Goal: Information Seeking & Learning: Learn about a topic

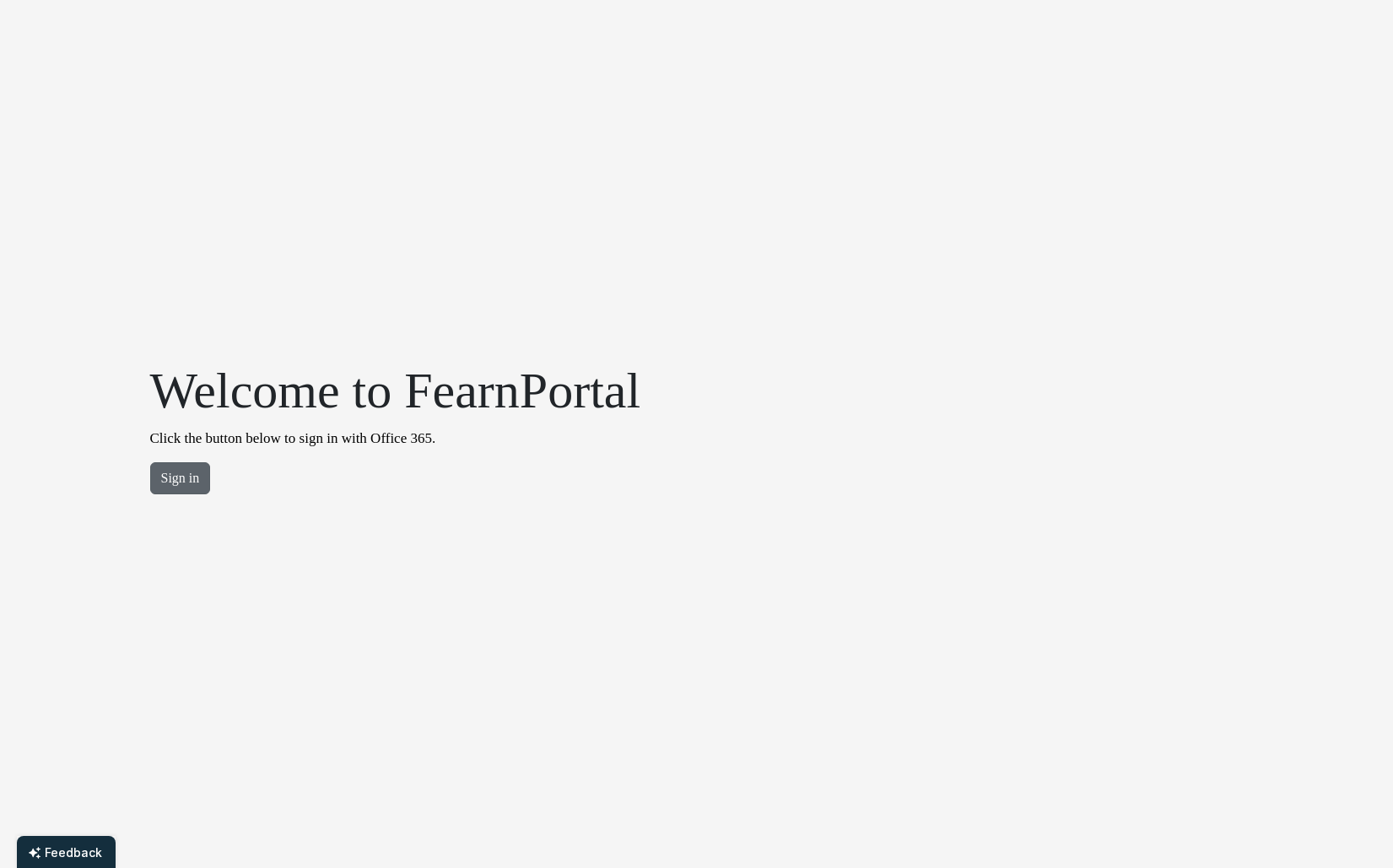
click at [192, 481] on button "Sign in" at bounding box center [181, 478] width 61 height 32
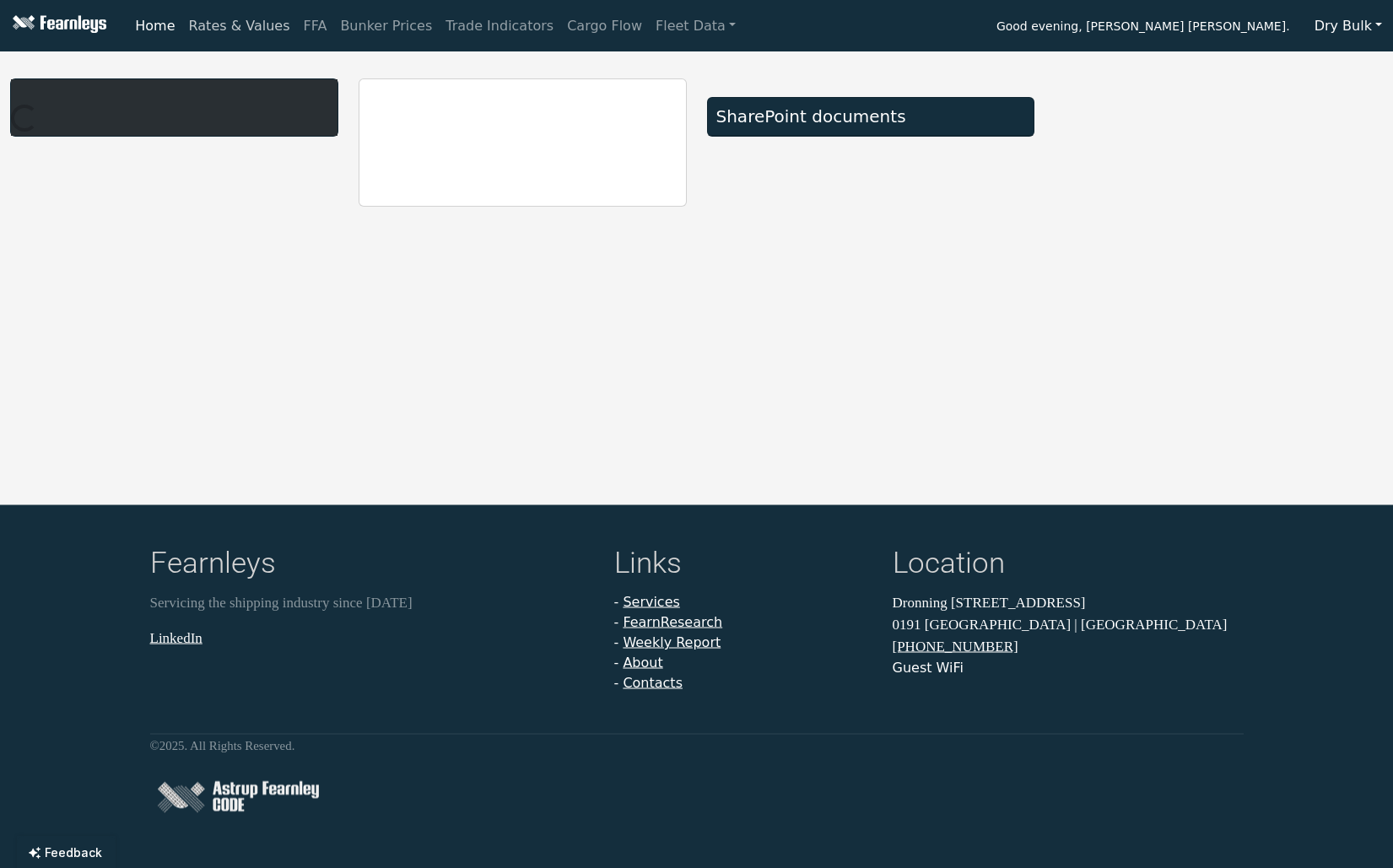
click at [200, 27] on link "Rates & Values" at bounding box center [240, 26] width 115 height 34
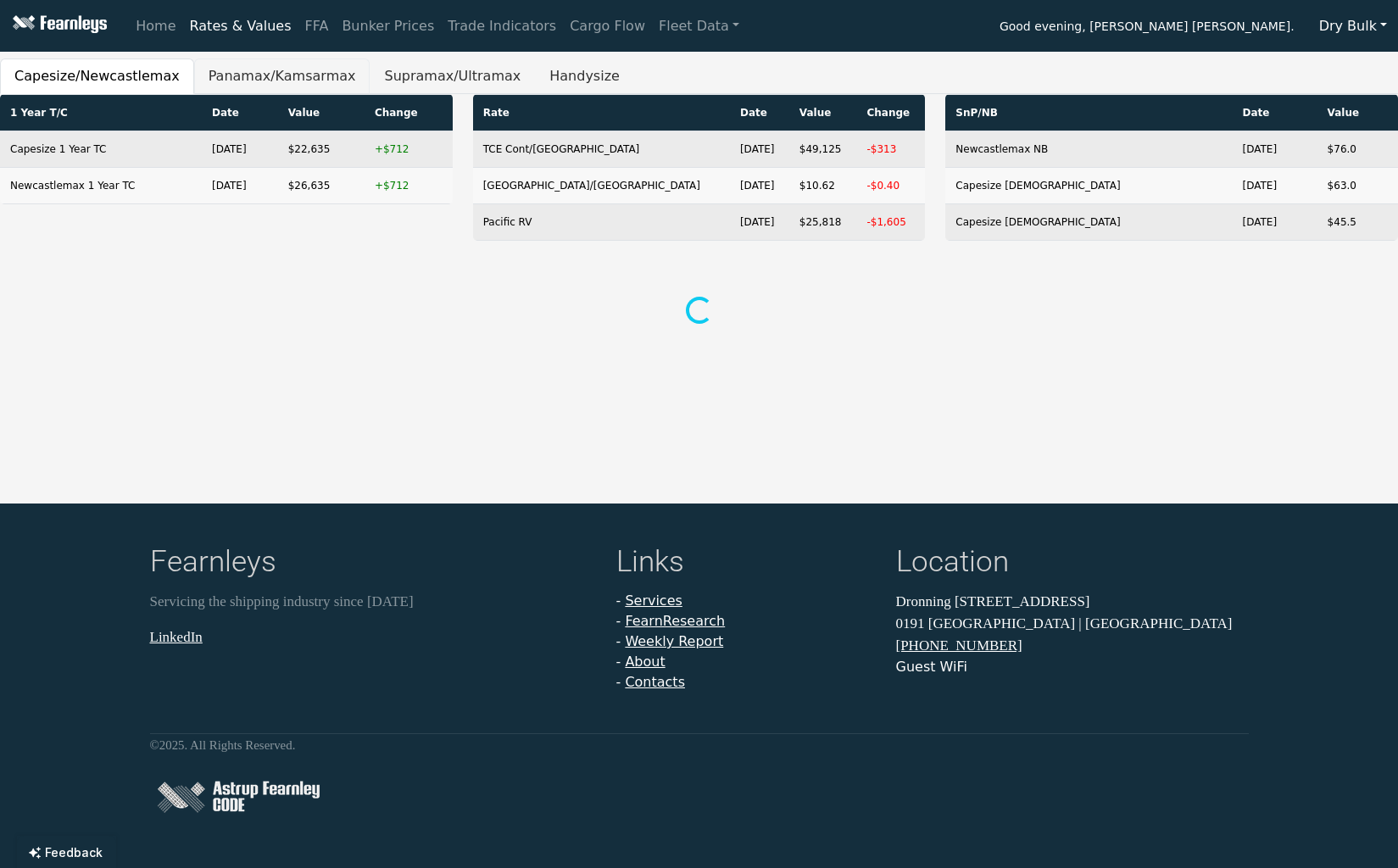
click at [288, 77] on button "Panamax/Kamsarmax" at bounding box center [283, 77] width 177 height 36
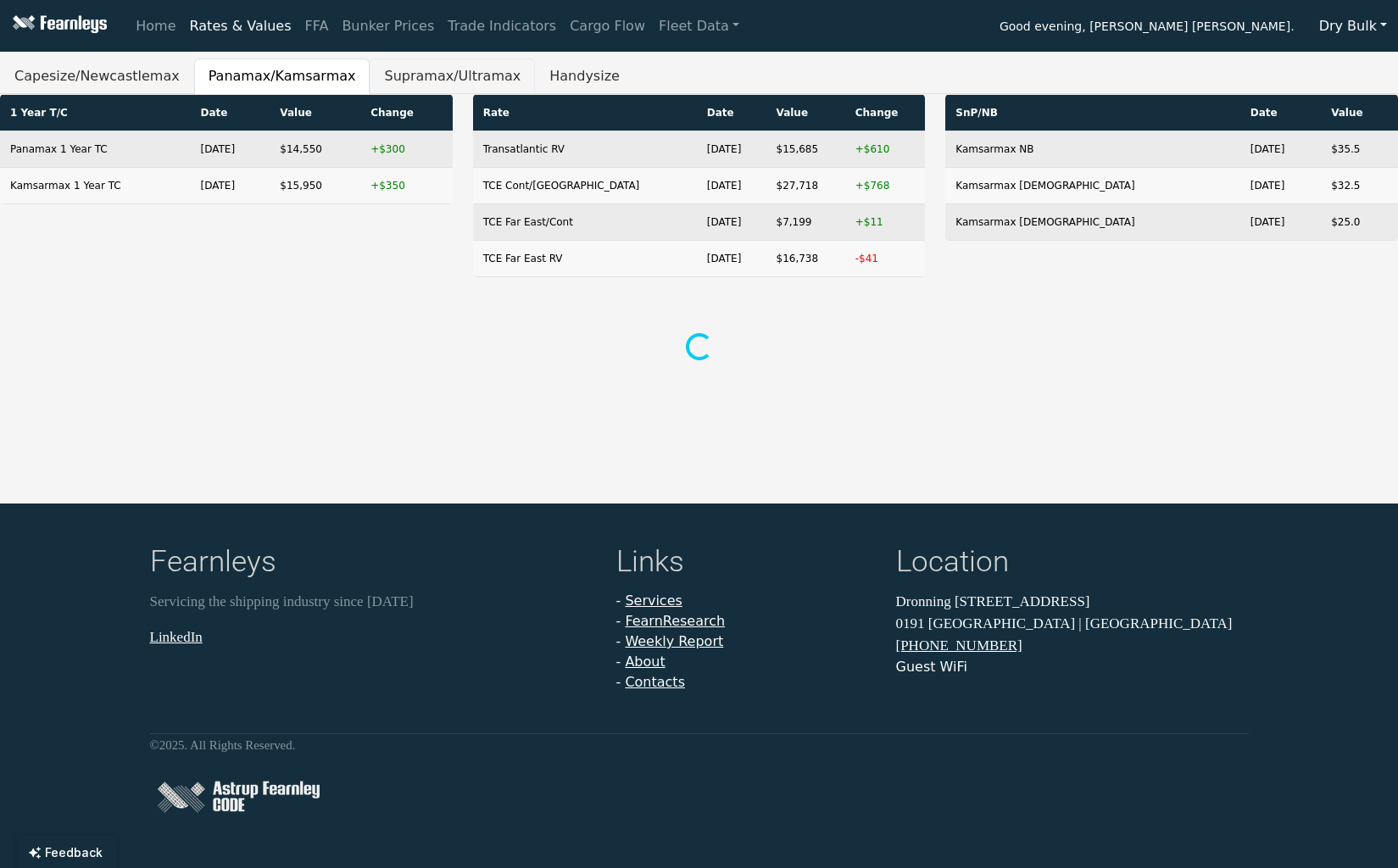
click at [436, 75] on button "Supramax/Ultramax" at bounding box center [452, 77] width 166 height 36
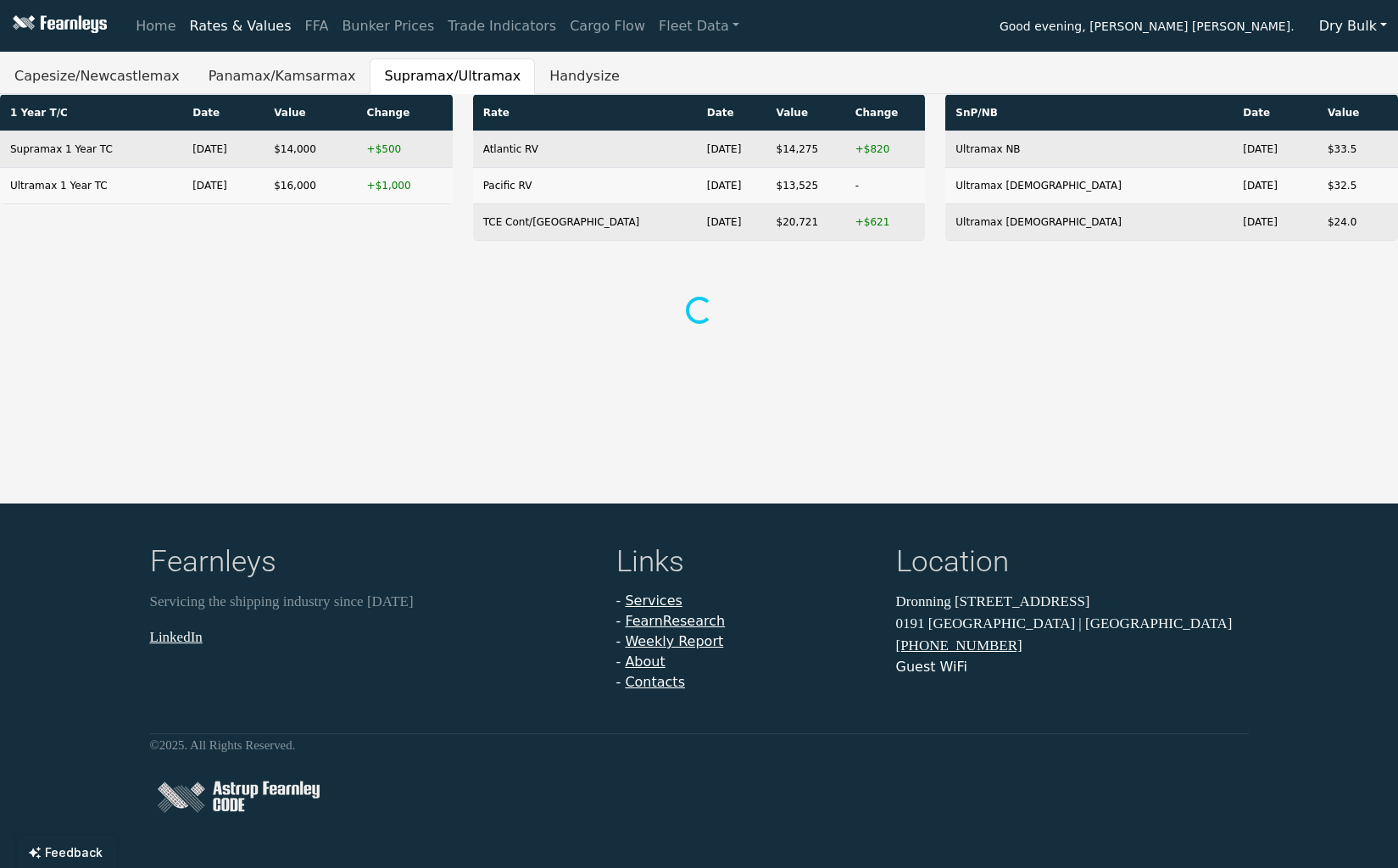
drag, startPoint x: 695, startPoint y: 61, endPoint x: 676, endPoint y: 70, distance: 21.0
click at [693, 62] on ul "Capesize/Newcastlemax Panamax/Kamsarmax Supramax/Ultramax Handysize" at bounding box center [699, 77] width 1398 height 36
click at [661, 66] on ul "Capesize/Newcastlemax Panamax/Kamsarmax Supramax/Ultramax Handysize" at bounding box center [699, 77] width 1398 height 36
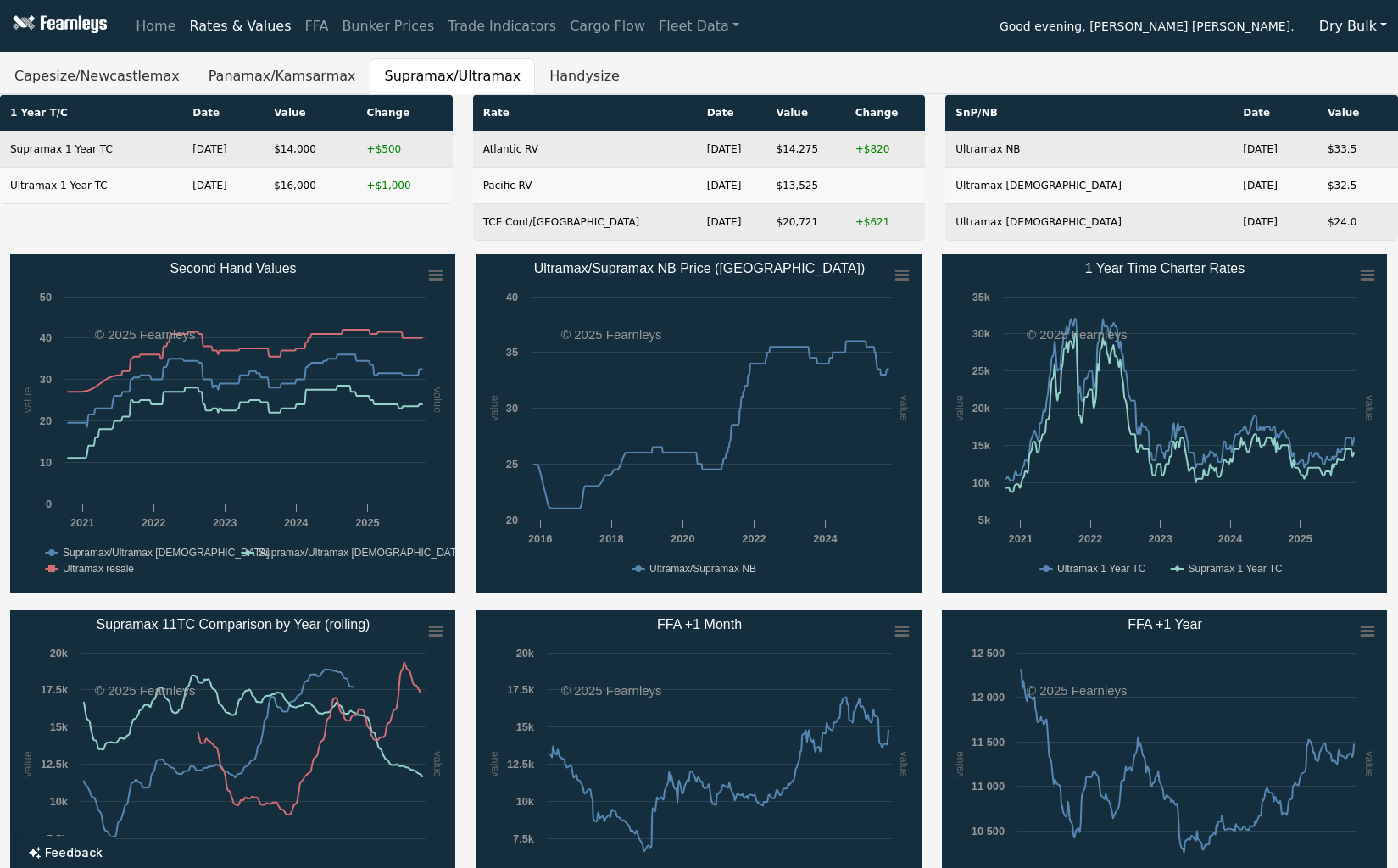
click at [966, 72] on ul "Capesize/Newcastlemax Panamax/Kamsarmax Supramax/Ultramax Handysize" at bounding box center [699, 77] width 1398 height 36
click at [555, 71] on button "Handysize" at bounding box center [585, 77] width 99 height 36
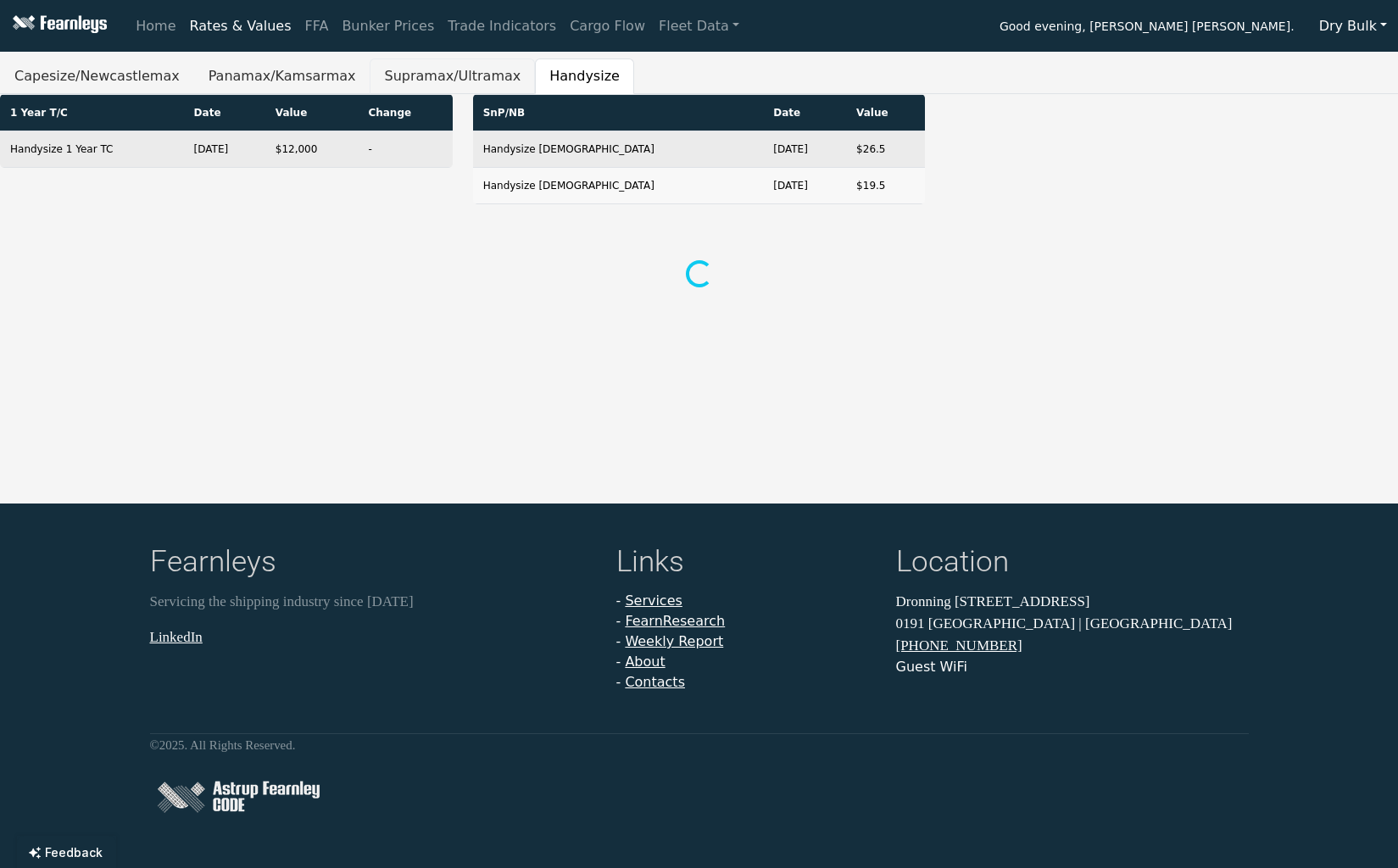
click at [428, 73] on button "Supramax/Ultramax" at bounding box center [452, 77] width 166 height 36
